Goal: Check status

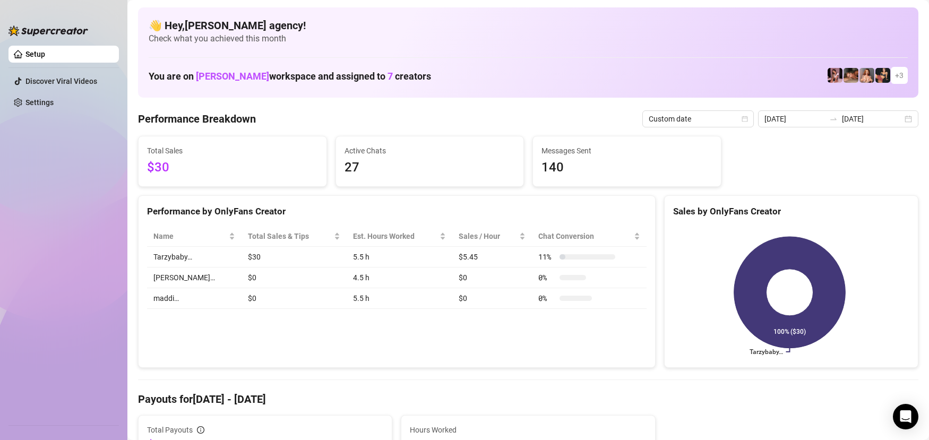
scroll to position [53, 0]
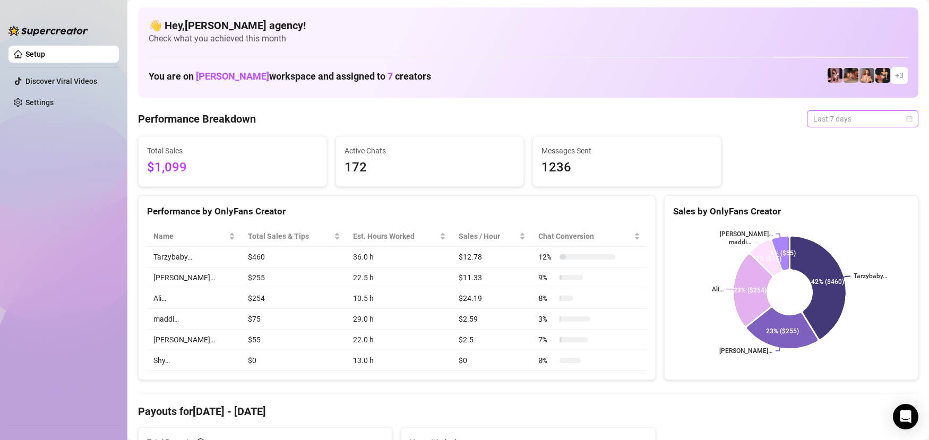
click at [854, 115] on span "Last 7 days" at bounding box center [862, 119] width 99 height 16
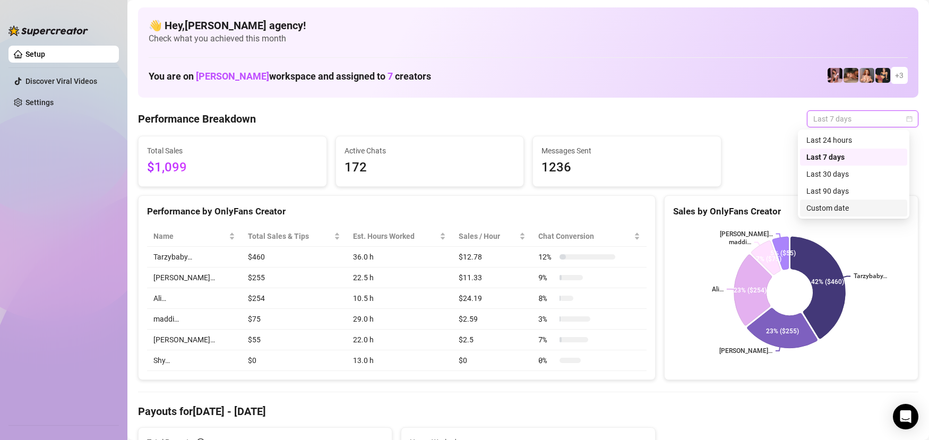
click at [845, 214] on div "Custom date" at bounding box center [853, 208] width 107 height 17
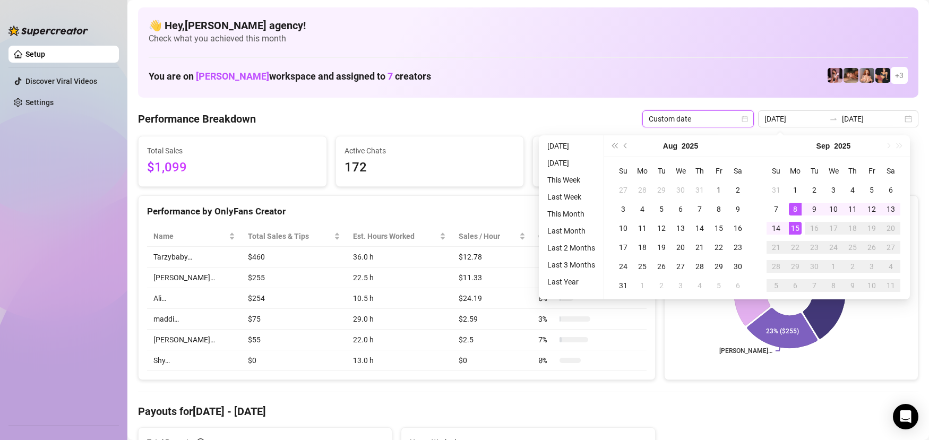
type input "[DATE]"
click at [797, 232] on div "15" at bounding box center [795, 228] width 13 height 13
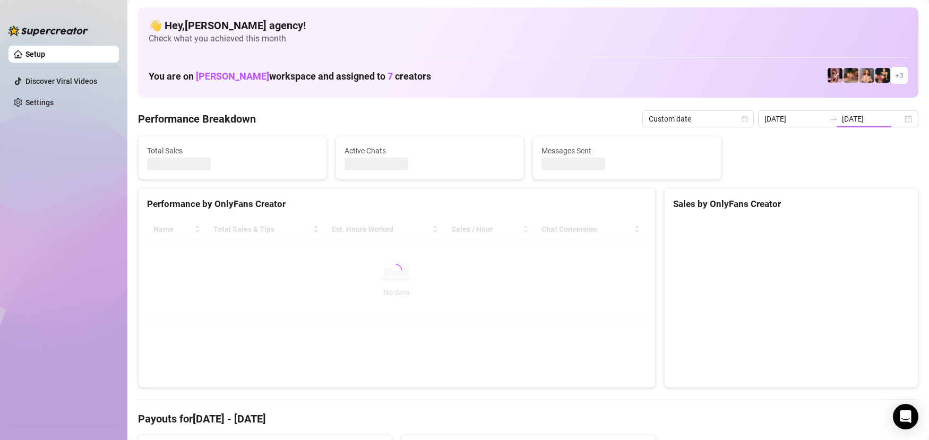
type input "[DATE]"
